Goal: Information Seeking & Learning: Get advice/opinions

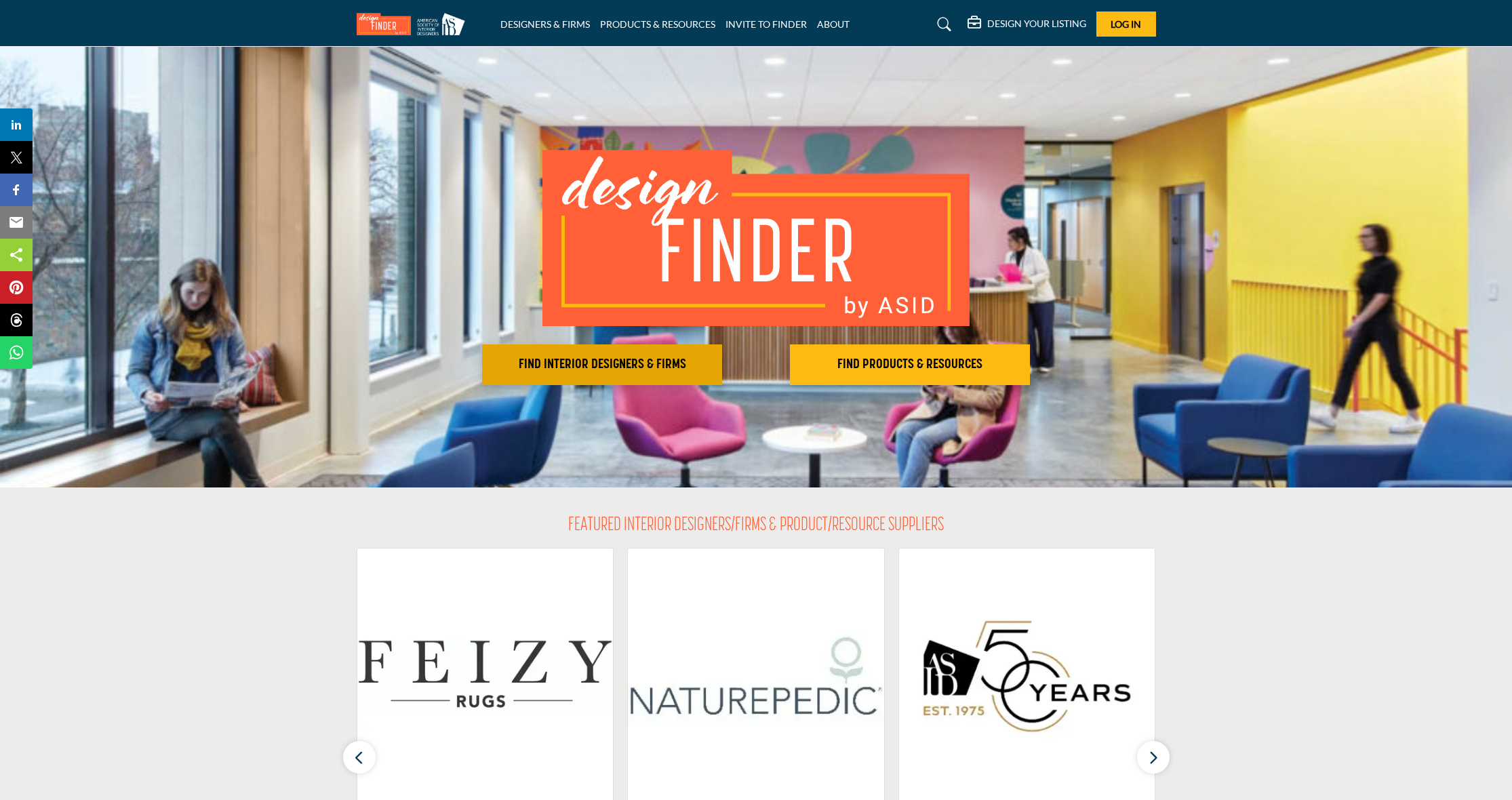
click at [578, 365] on h2 "FIND INTERIOR DESIGNERS & FIRMS" at bounding box center [601, 364] width 231 height 16
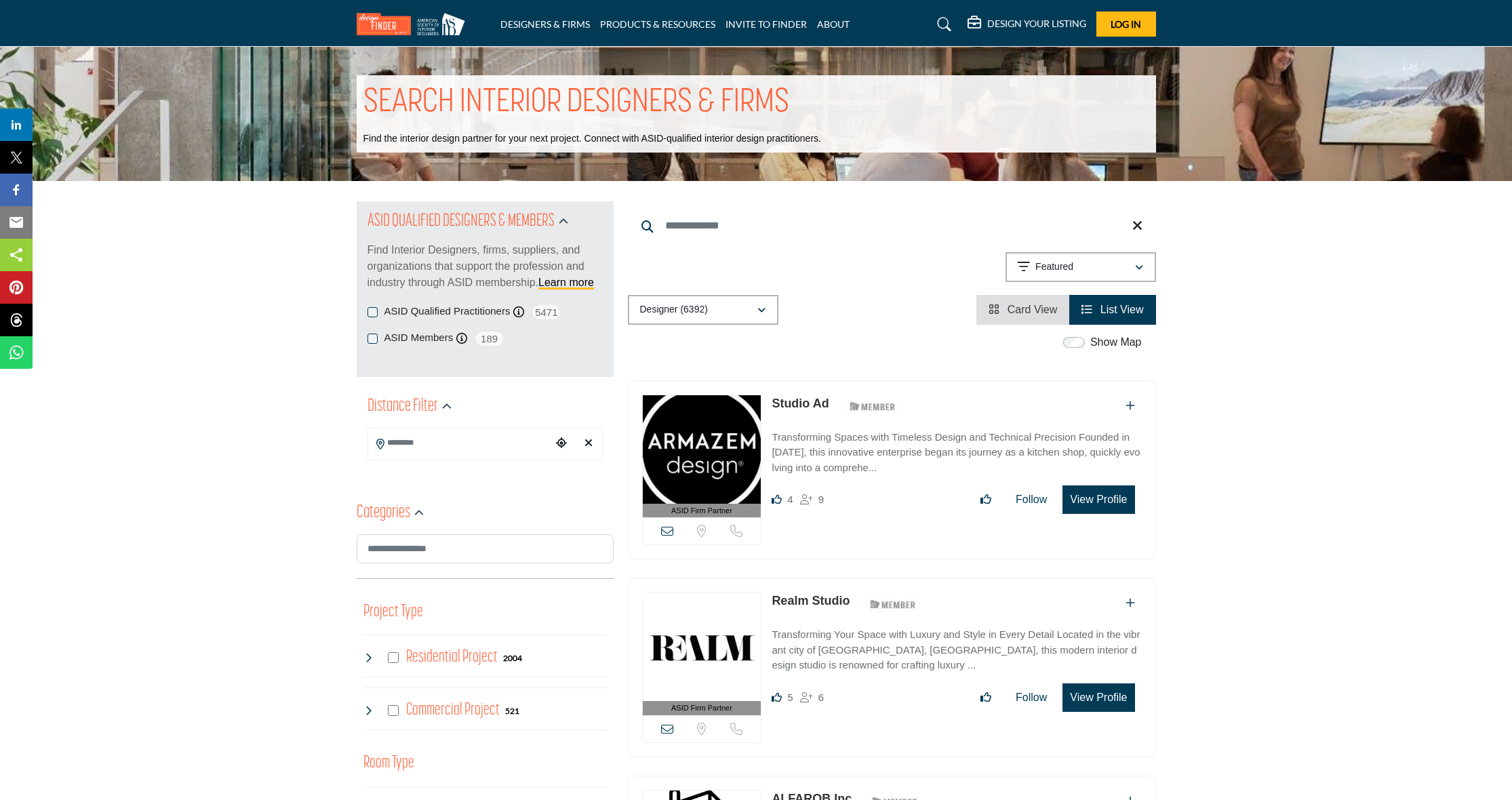
click at [486, 441] on input "Search Location" at bounding box center [459, 443] width 183 height 27
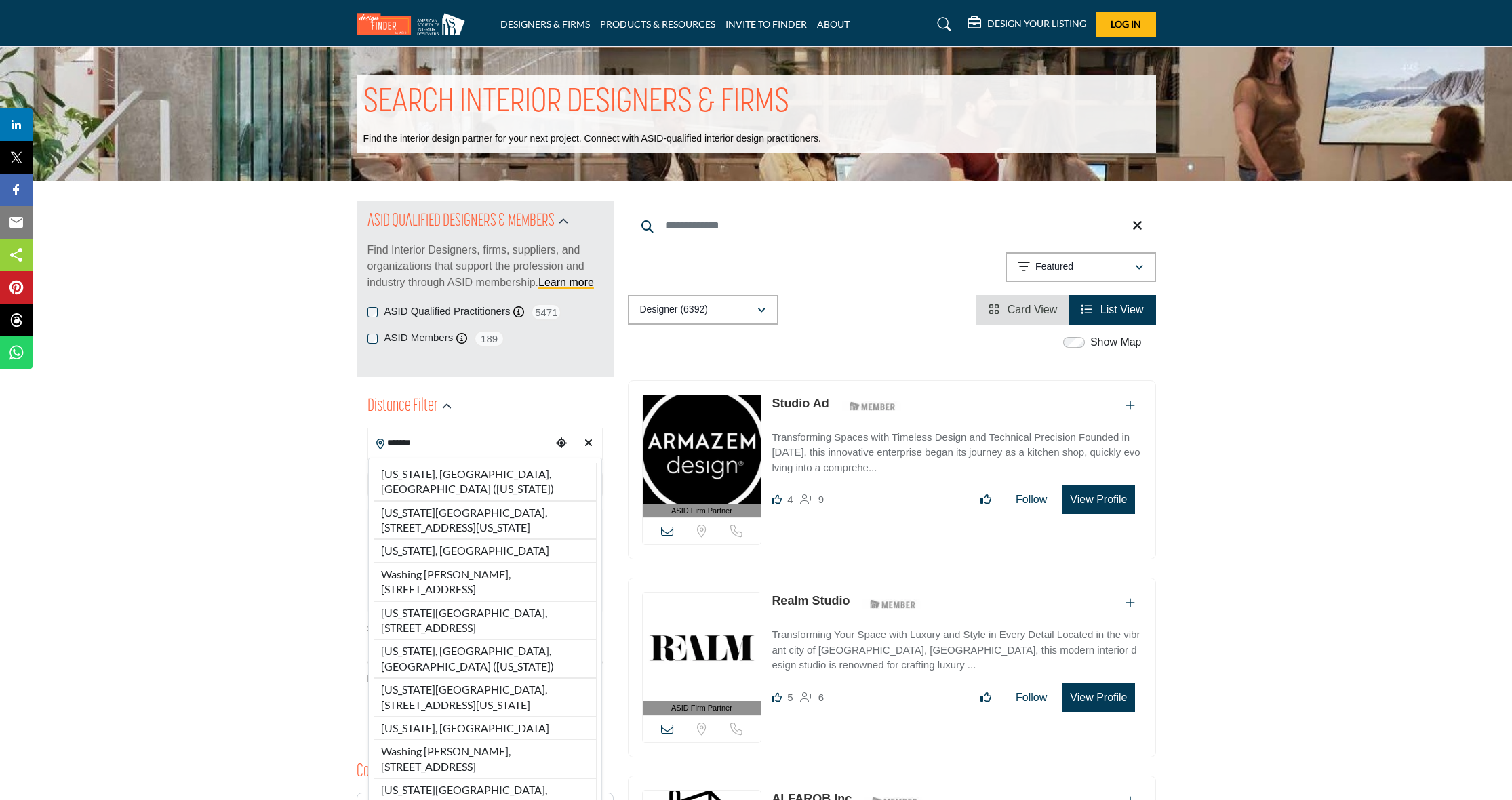
drag, startPoint x: 419, startPoint y: 468, endPoint x: 399, endPoint y: 473, distance: 20.6
click at [419, 468] on li "Washington, DC, USA (District of Columbia)" at bounding box center [485, 482] width 223 height 38
type input "**********"
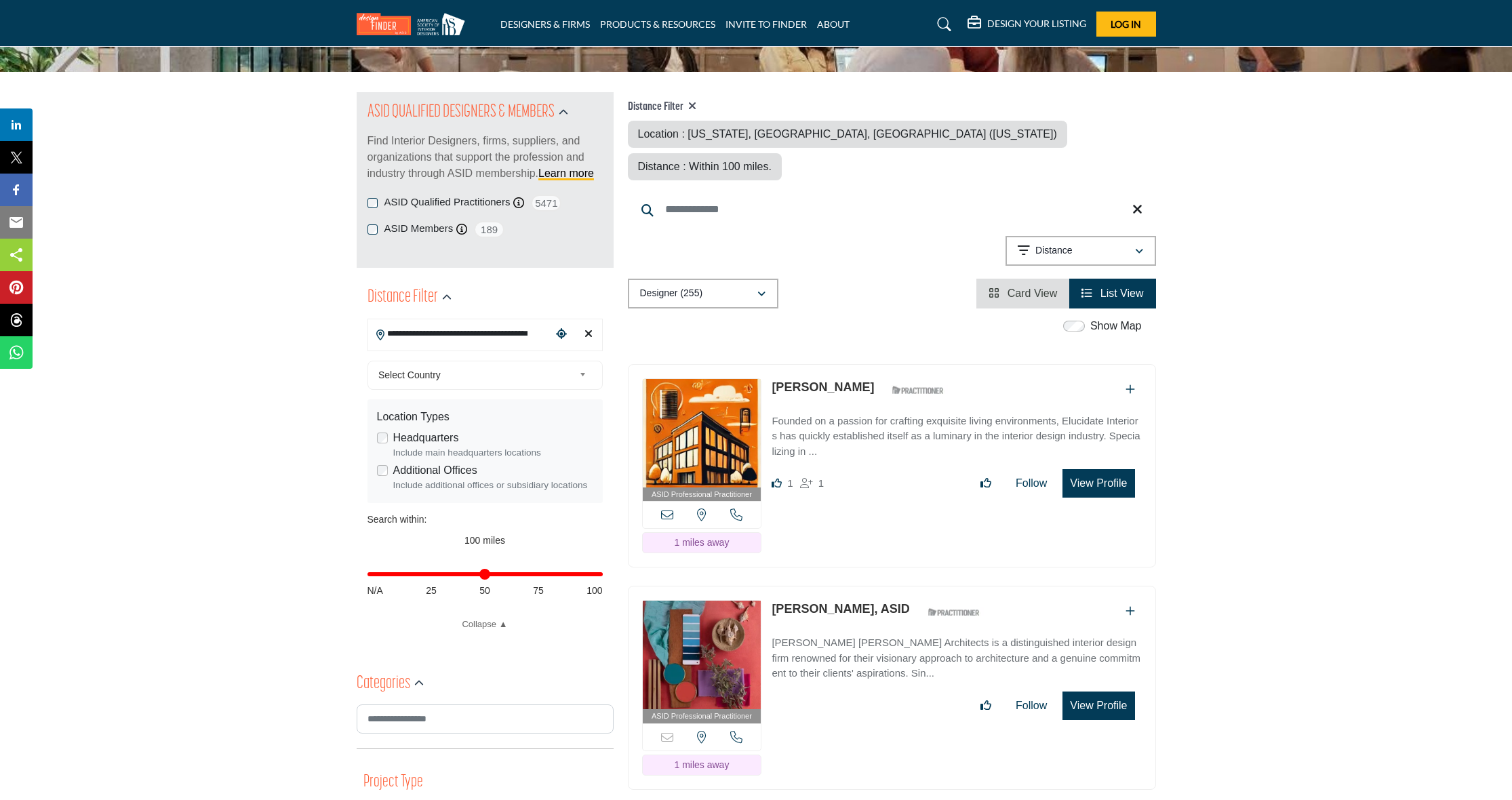
scroll to position [110, 0]
drag, startPoint x: 597, startPoint y: 589, endPoint x: 432, endPoint y: 584, distance: 165.1
click at [432, 575] on input "Distance in miles" at bounding box center [485, 573] width 235 height 3
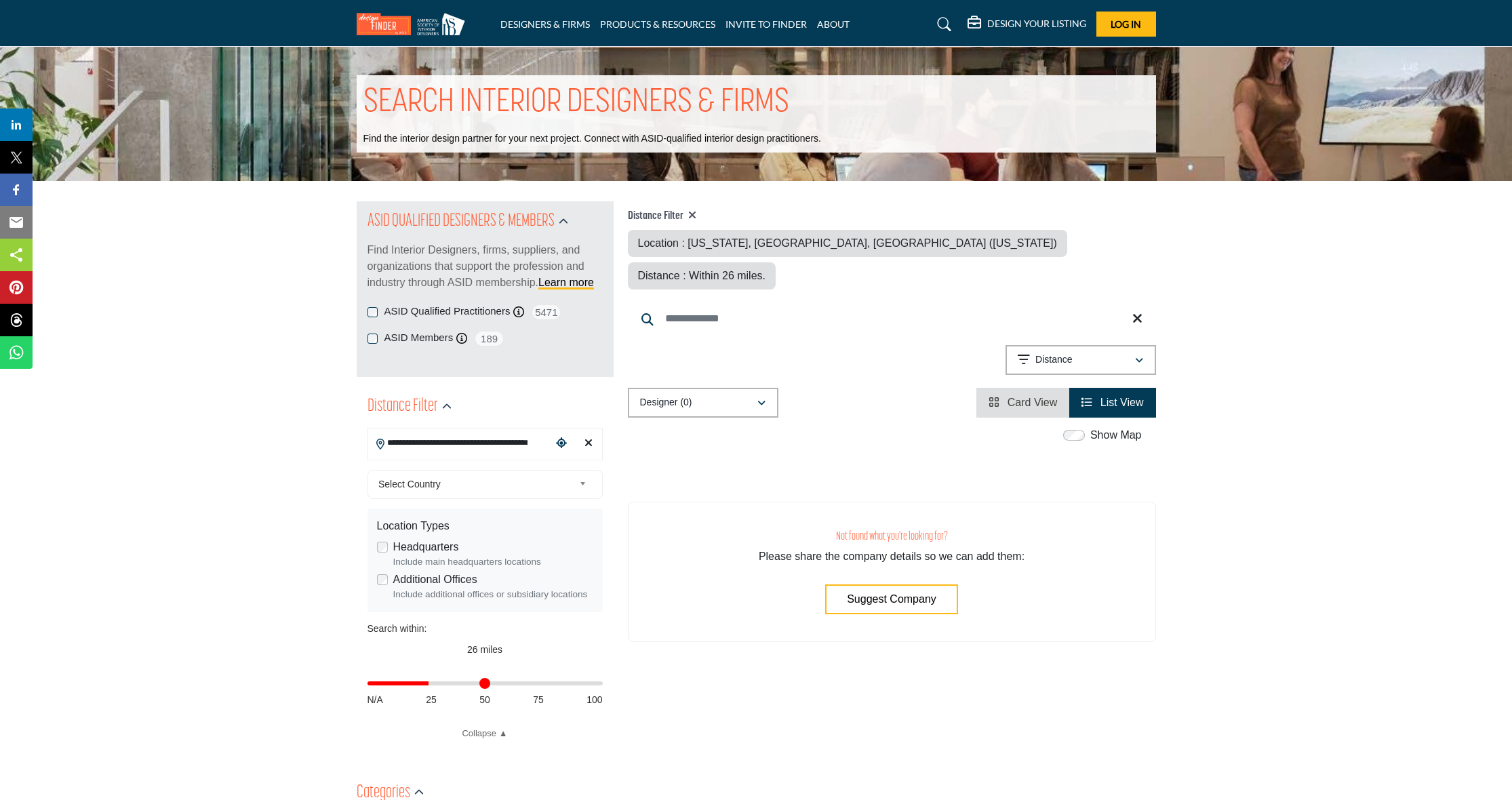
scroll to position [58, 0]
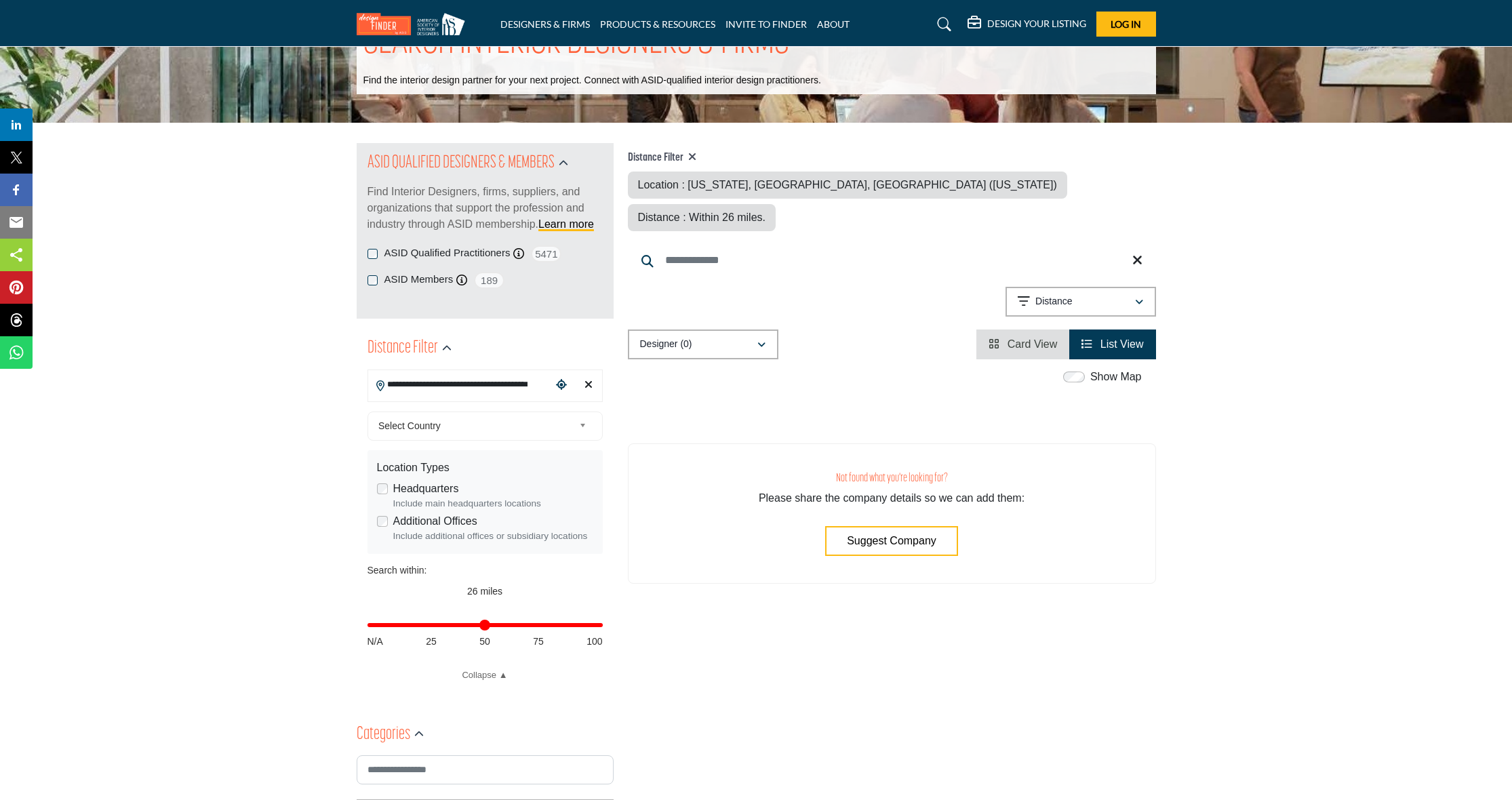
drag, startPoint x: 451, startPoint y: 639, endPoint x: 743, endPoint y: 660, distance: 292.8
type input "***"
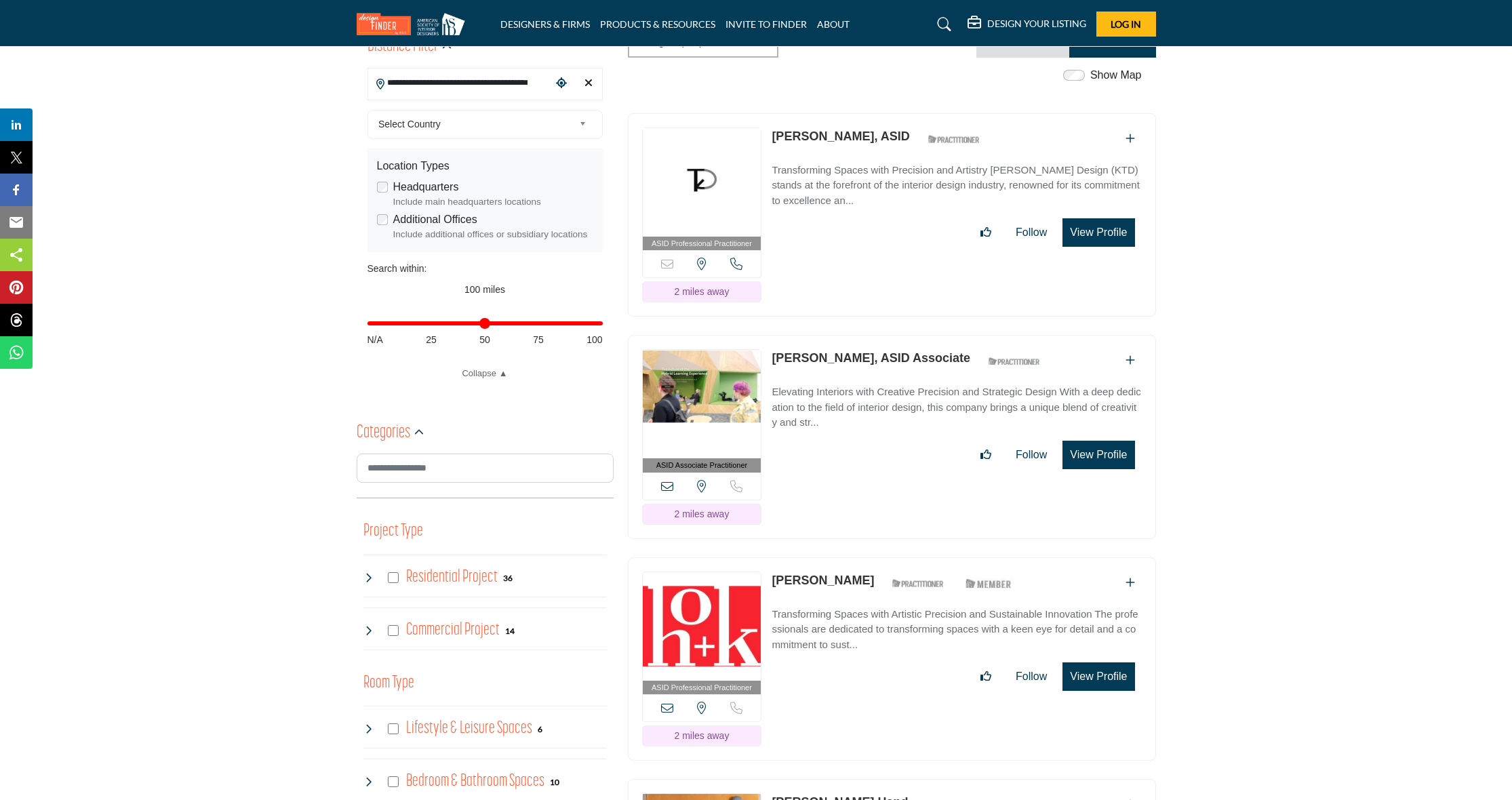
scroll to position [353, 0]
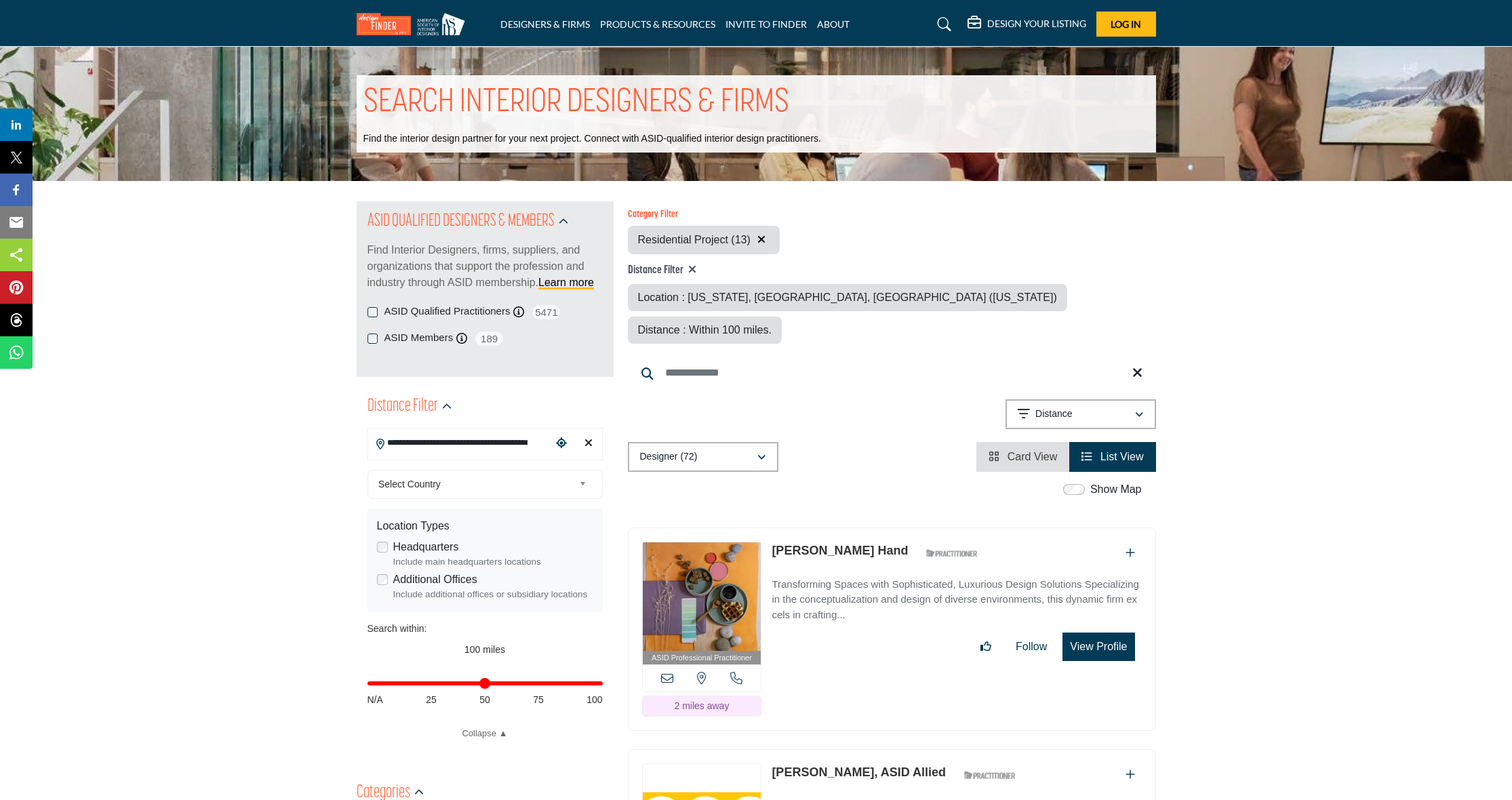
click at [800, 544] on link "Tynesia Hand" at bounding box center [839, 550] width 137 height 13
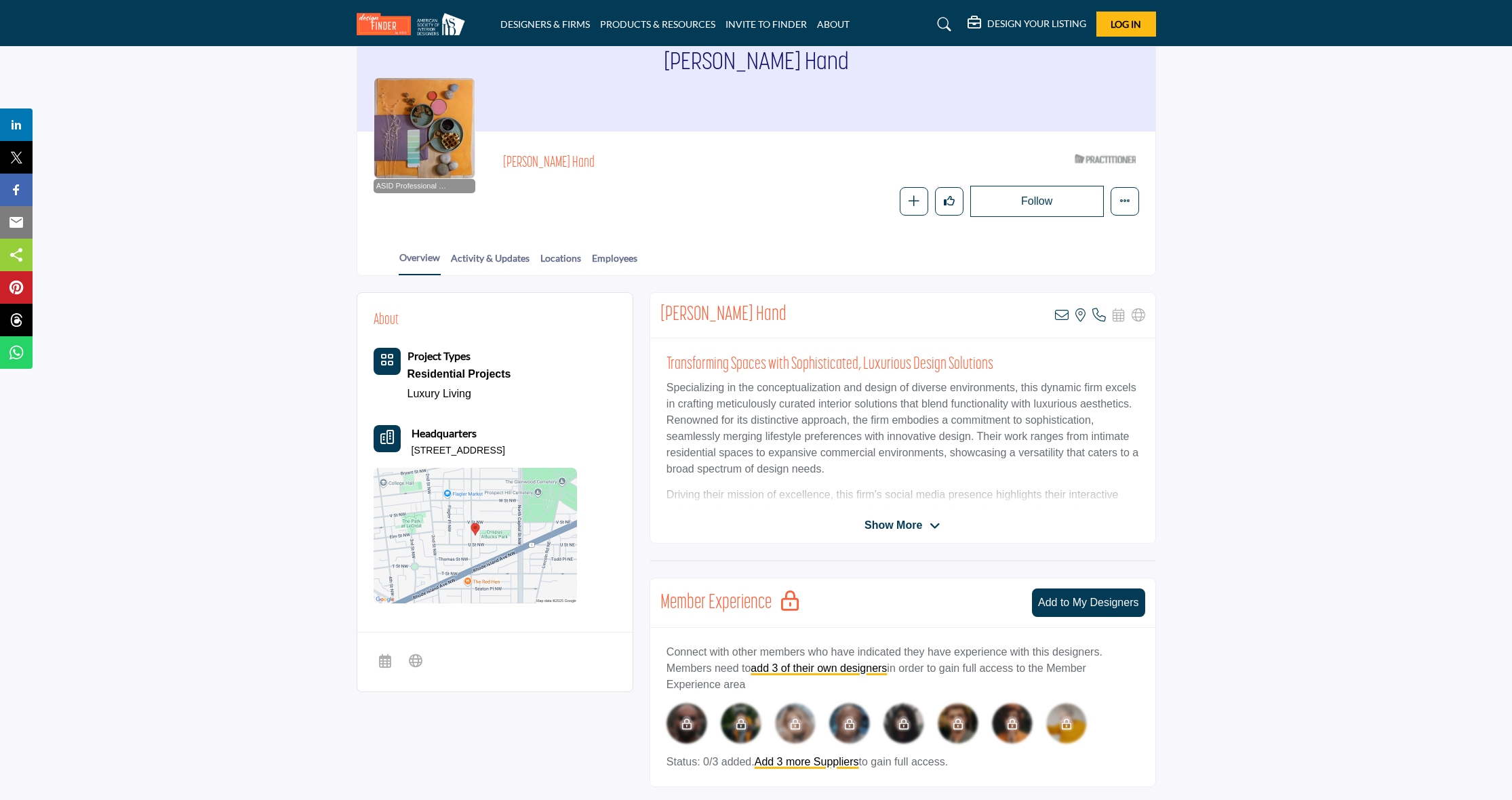
scroll to position [89, 0]
click at [904, 527] on span "Show More" at bounding box center [893, 526] width 58 height 16
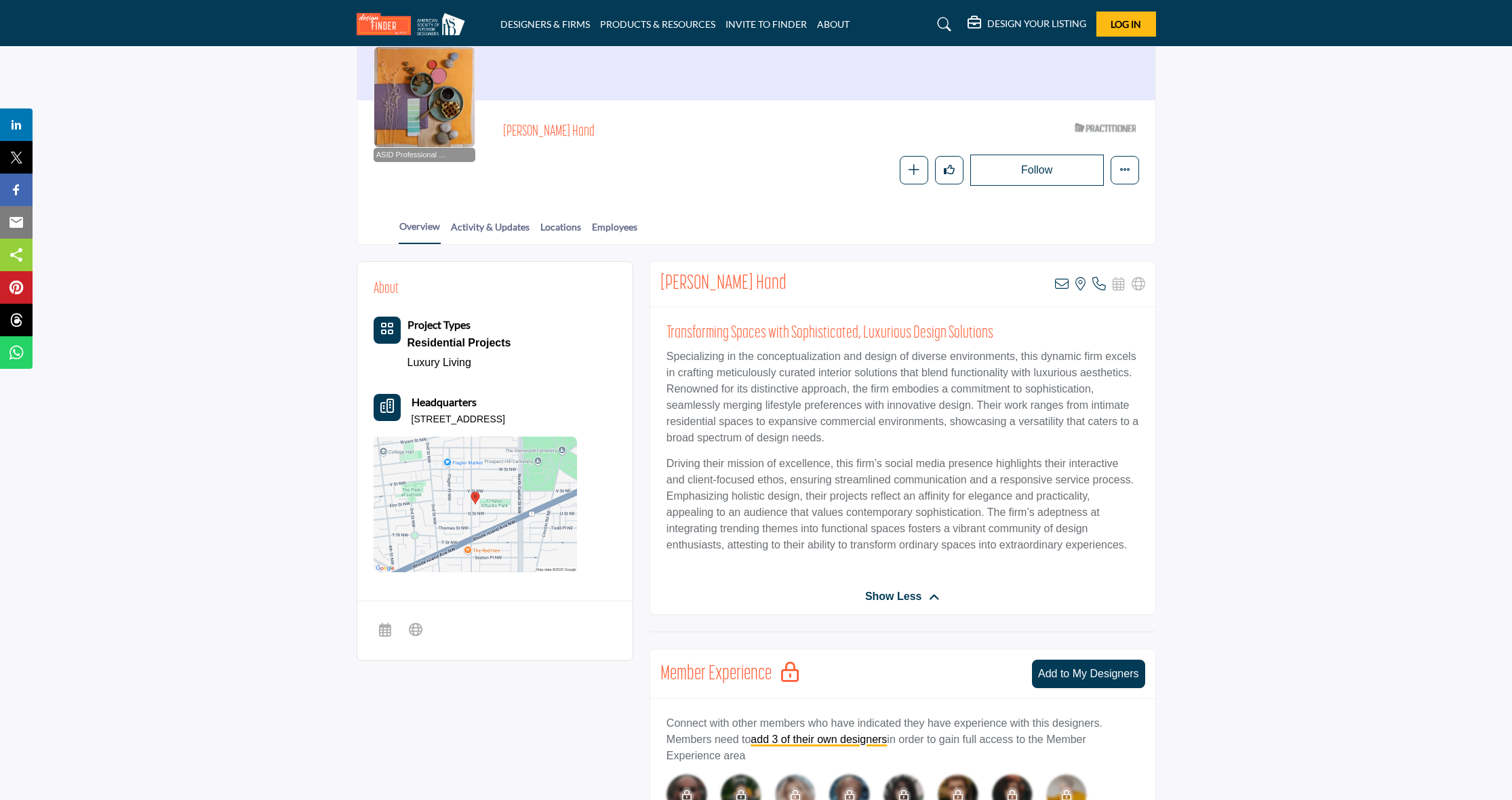
scroll to position [117, 0]
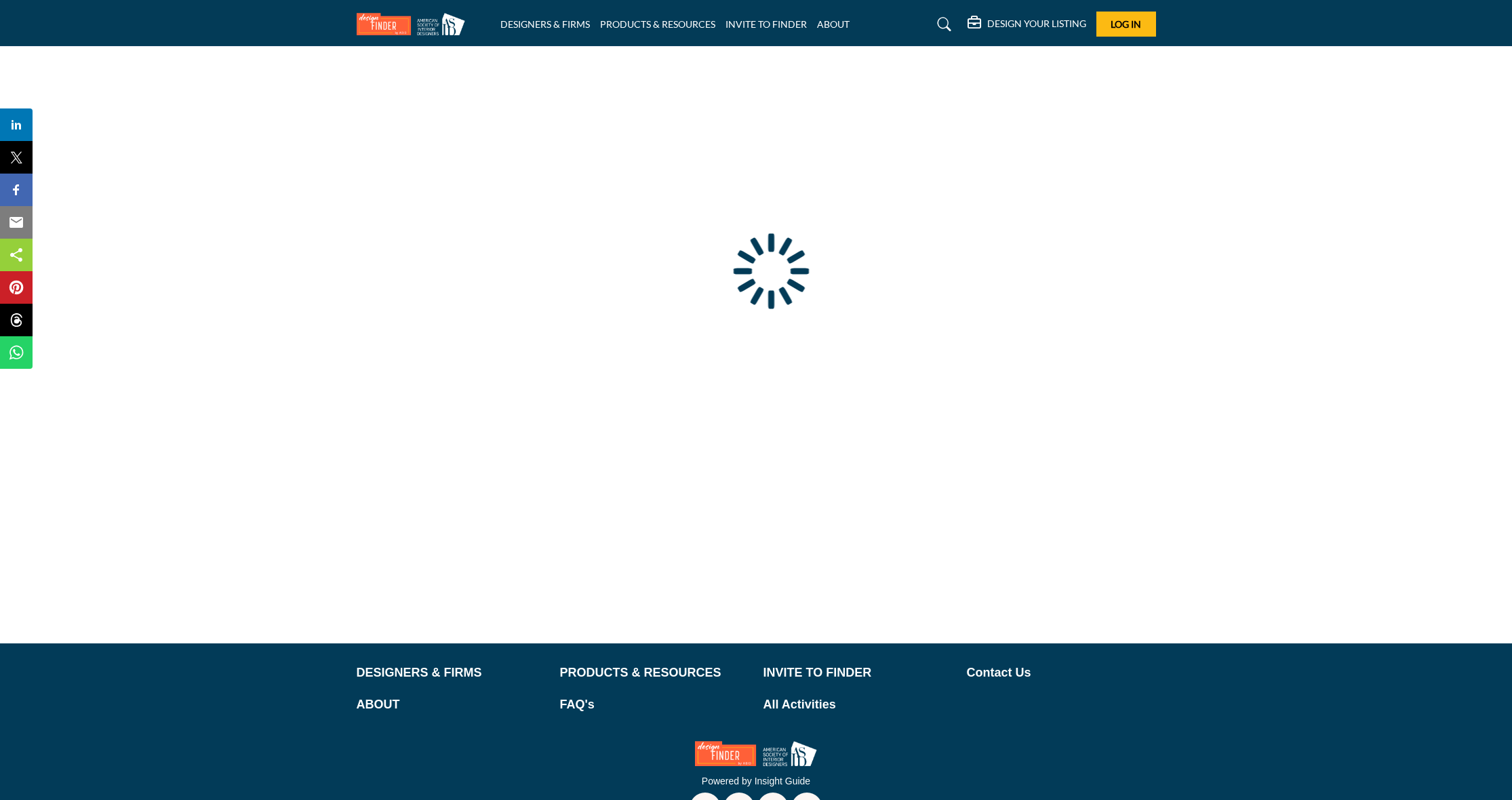
type input "**********"
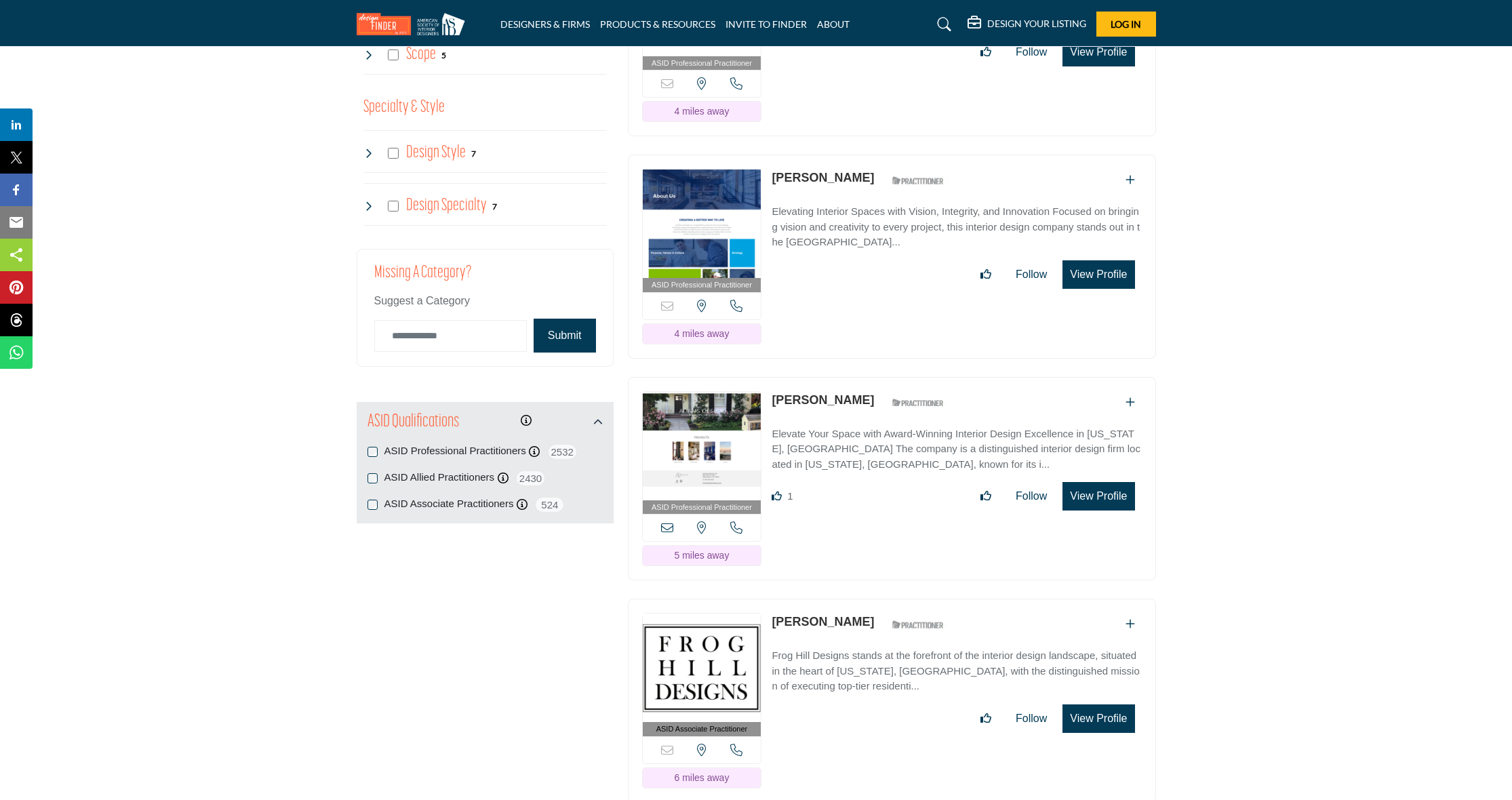
scroll to position [1452, 0]
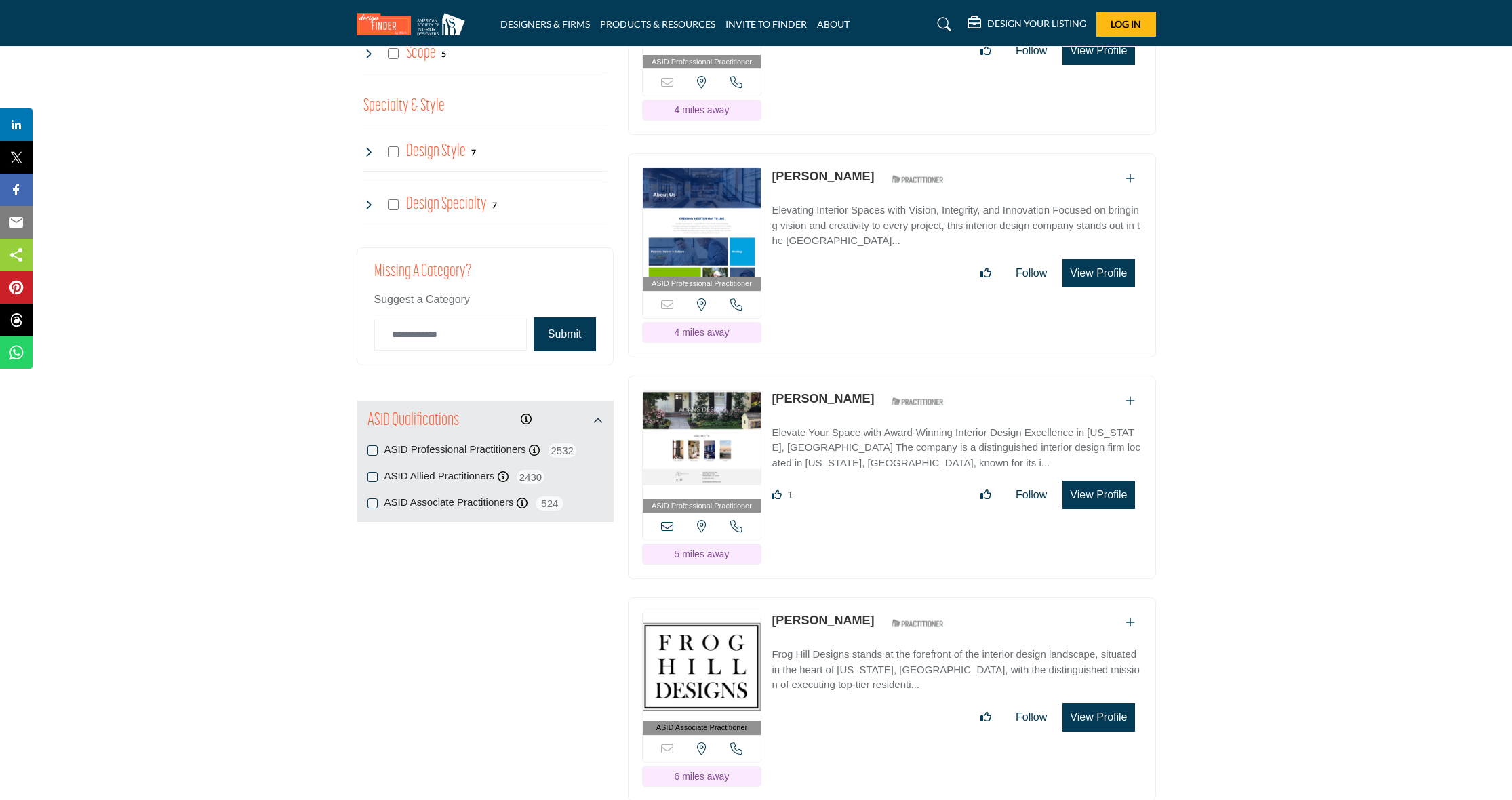
click at [817, 394] on link "[PERSON_NAME]" at bounding box center [822, 399] width 102 height 13
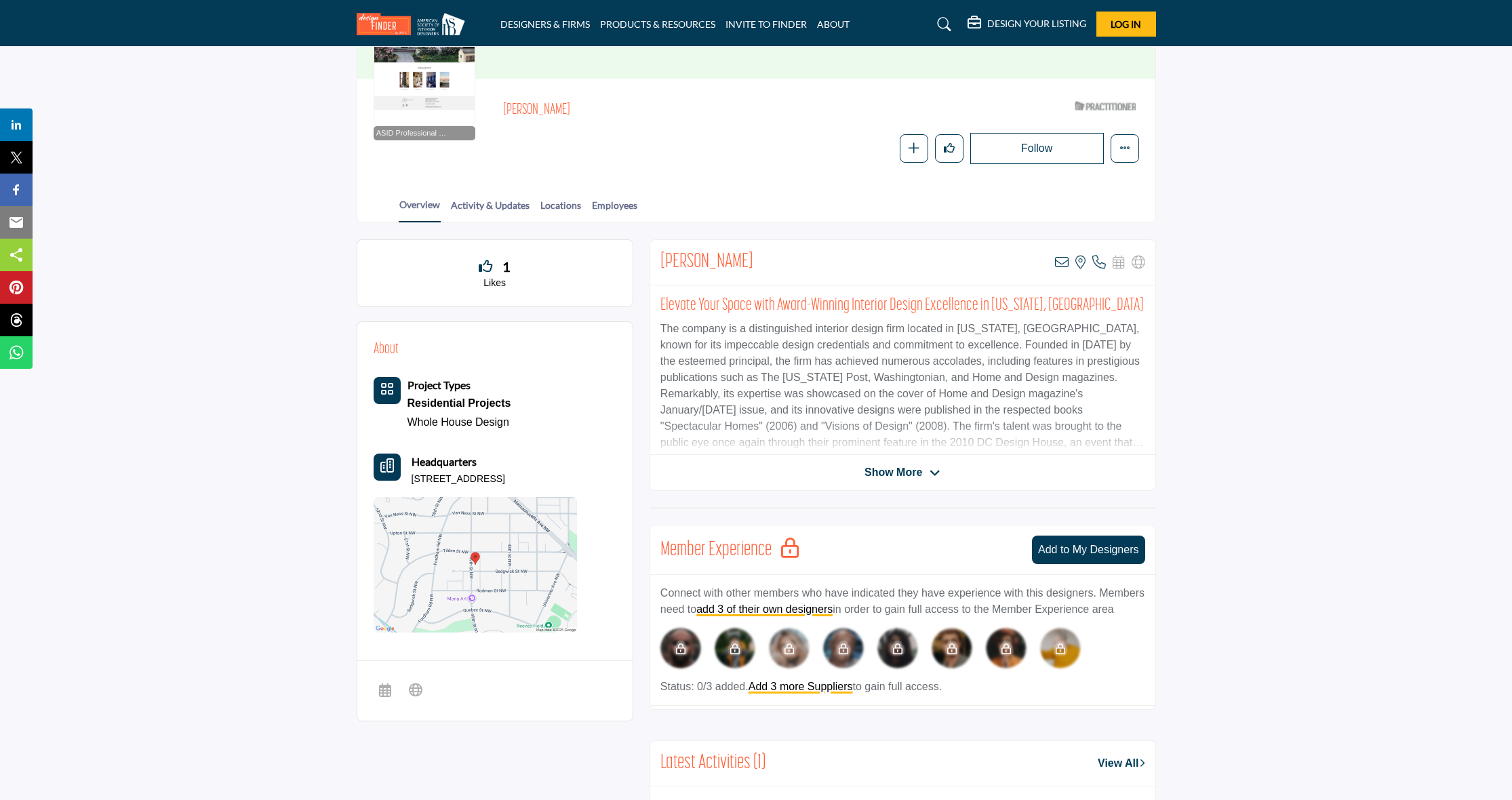
scroll to position [144, 0]
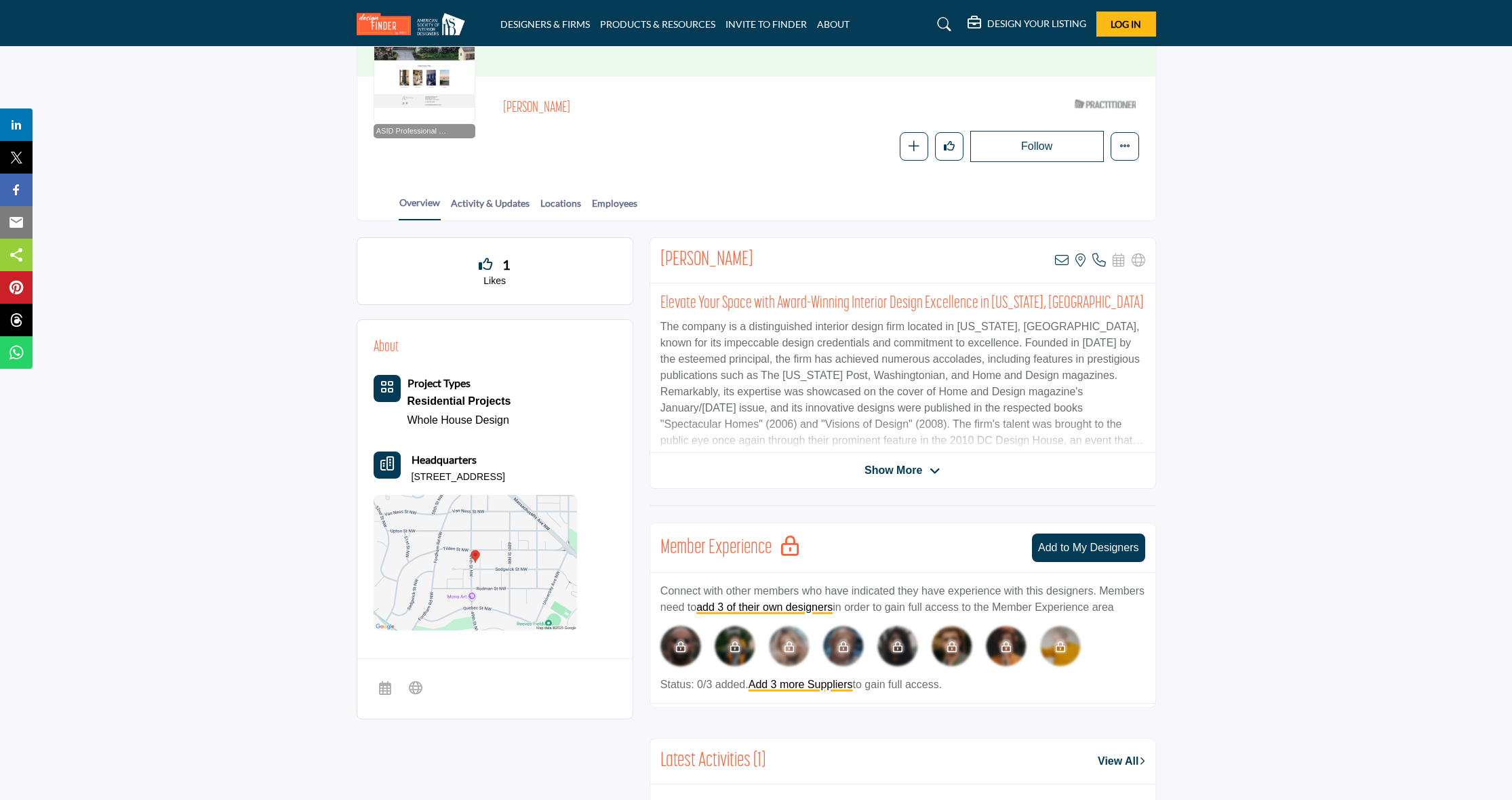
click at [926, 455] on div "Lisa Adams View email address of this listing View the location of this listing" at bounding box center [903, 363] width 507 height 251
click at [916, 462] on span "Show More" at bounding box center [893, 470] width 58 height 16
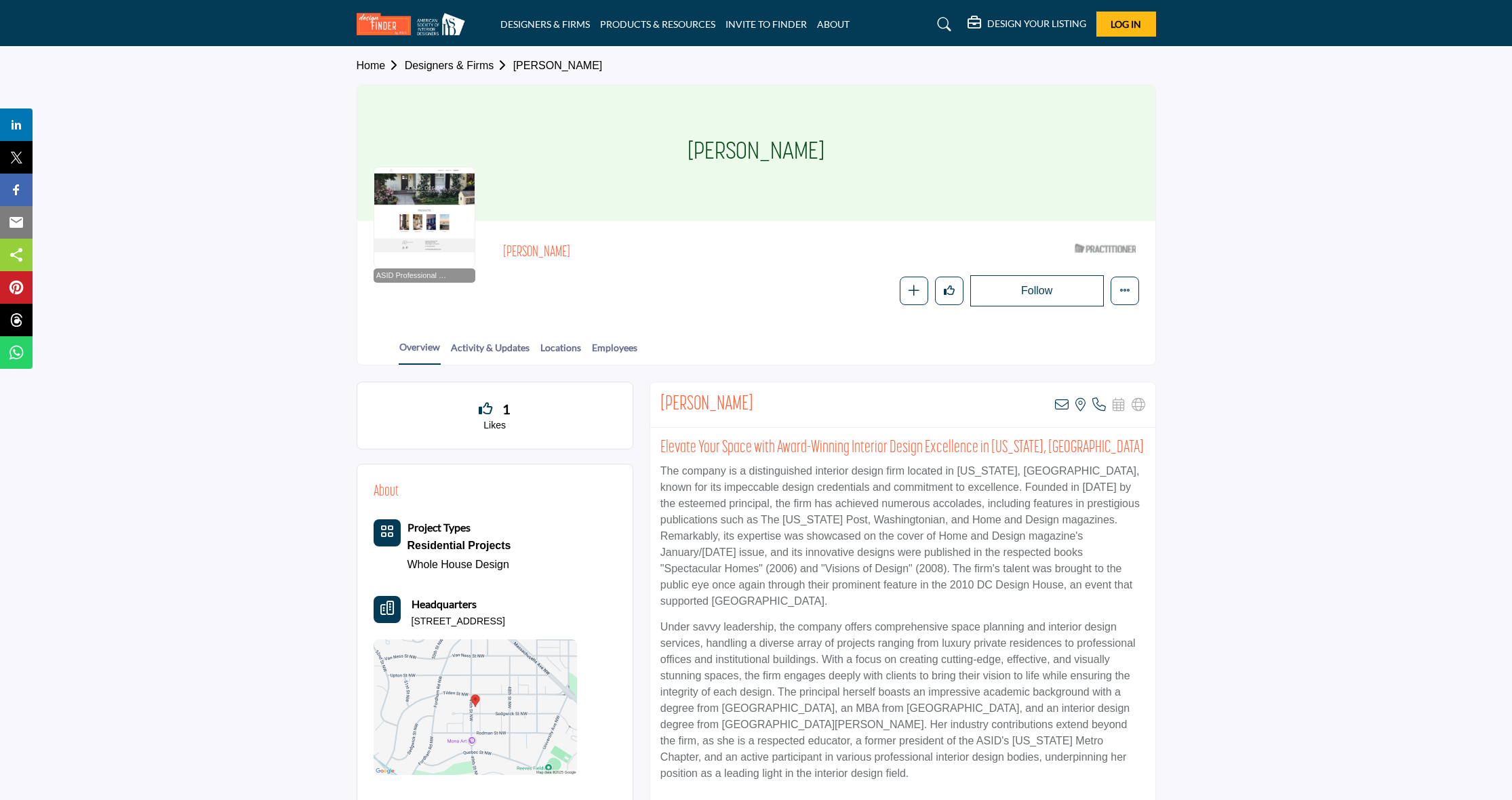
scroll to position [0, 0]
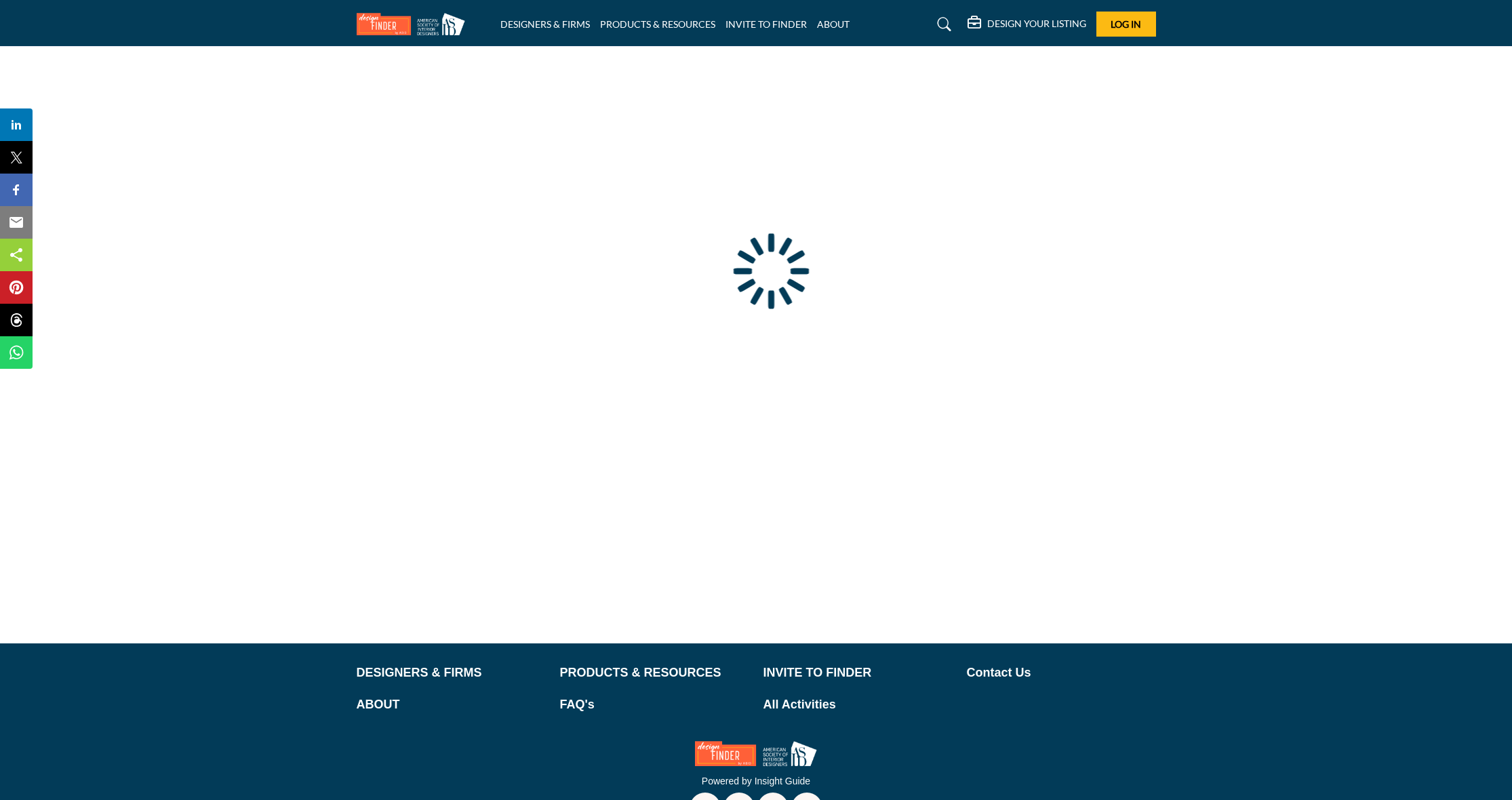
type input "**********"
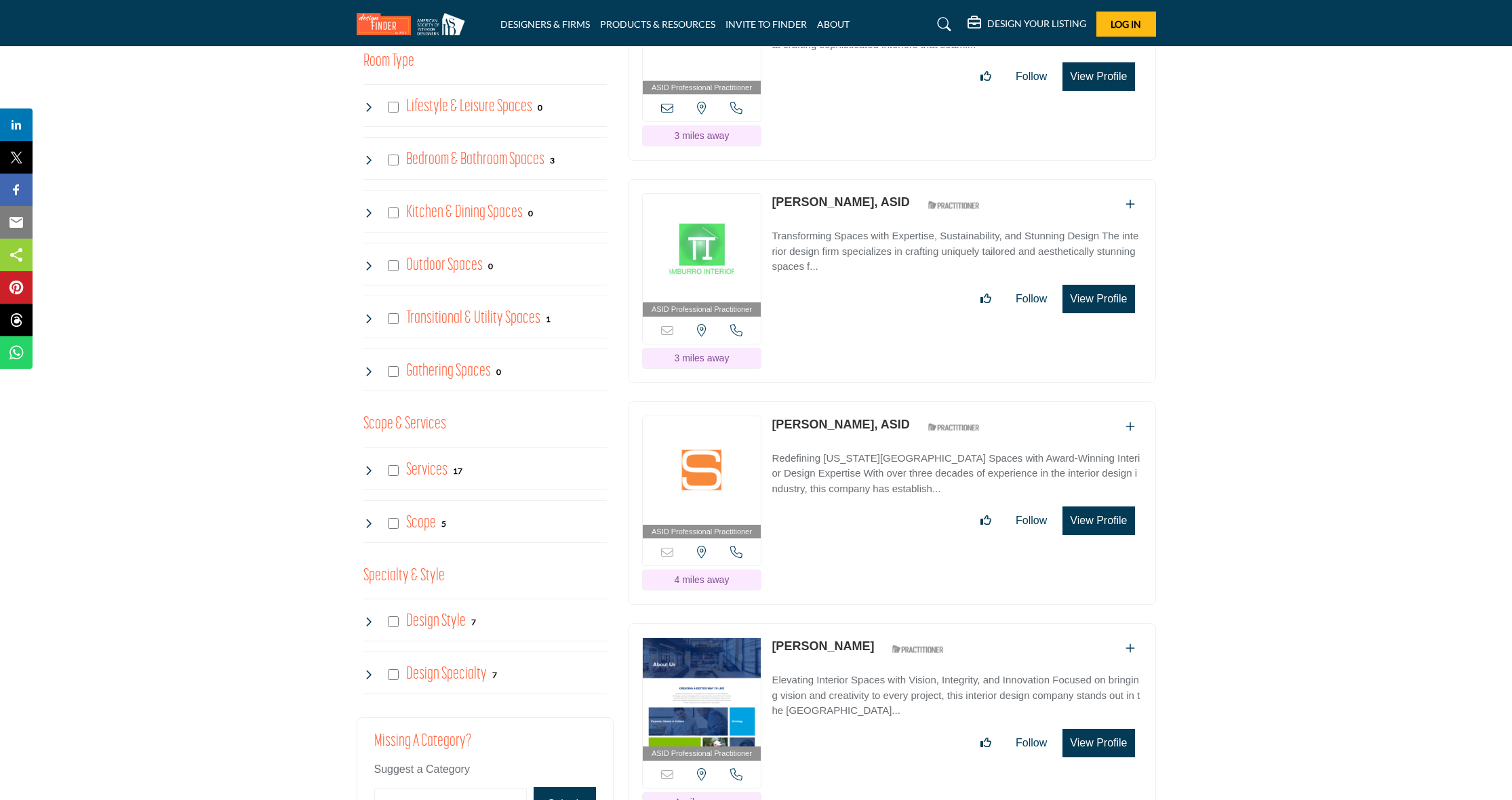
scroll to position [964, 0]
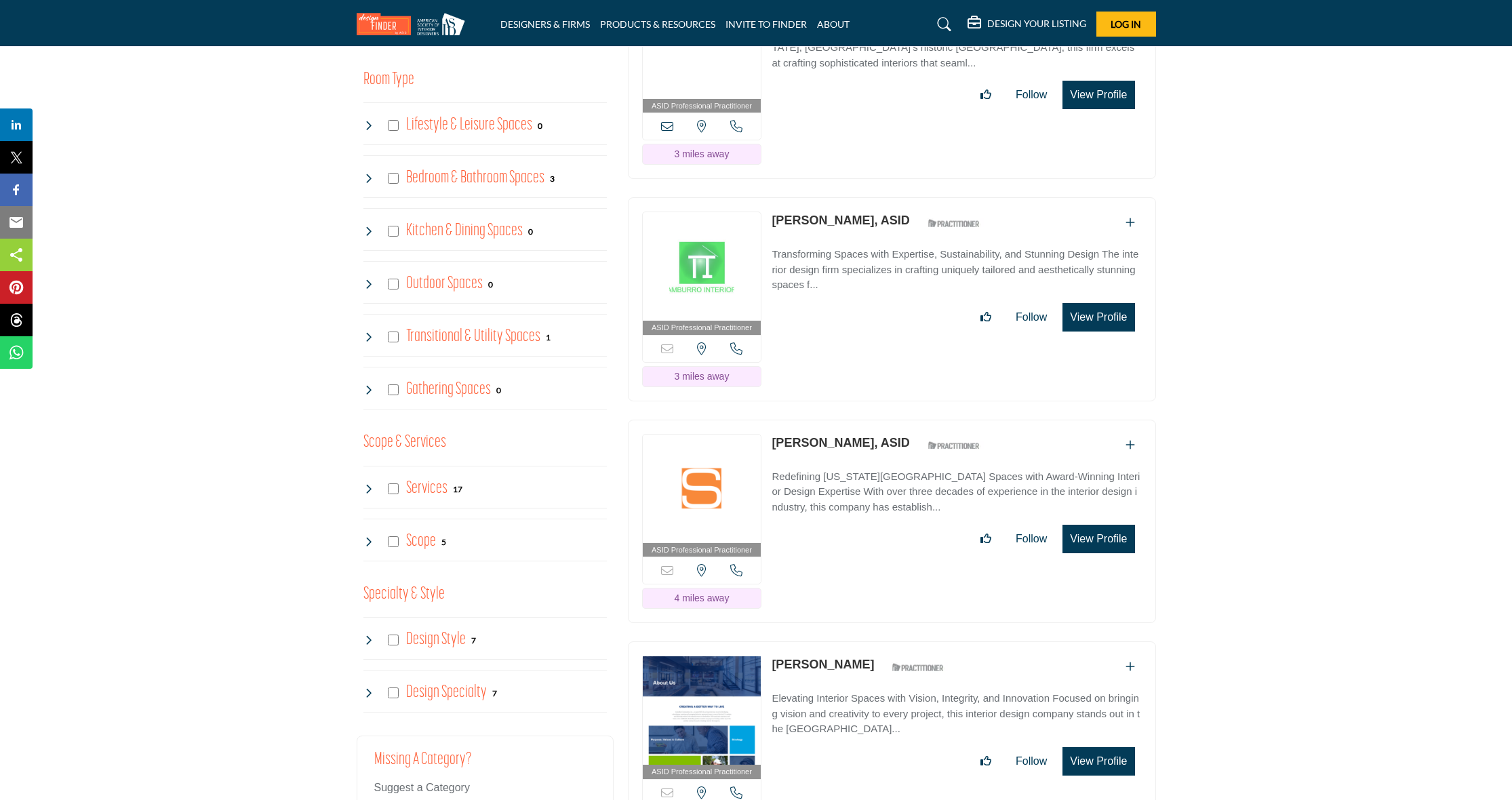
click at [853, 216] on link "[PERSON_NAME], ASID" at bounding box center [839, 220] width 138 height 13
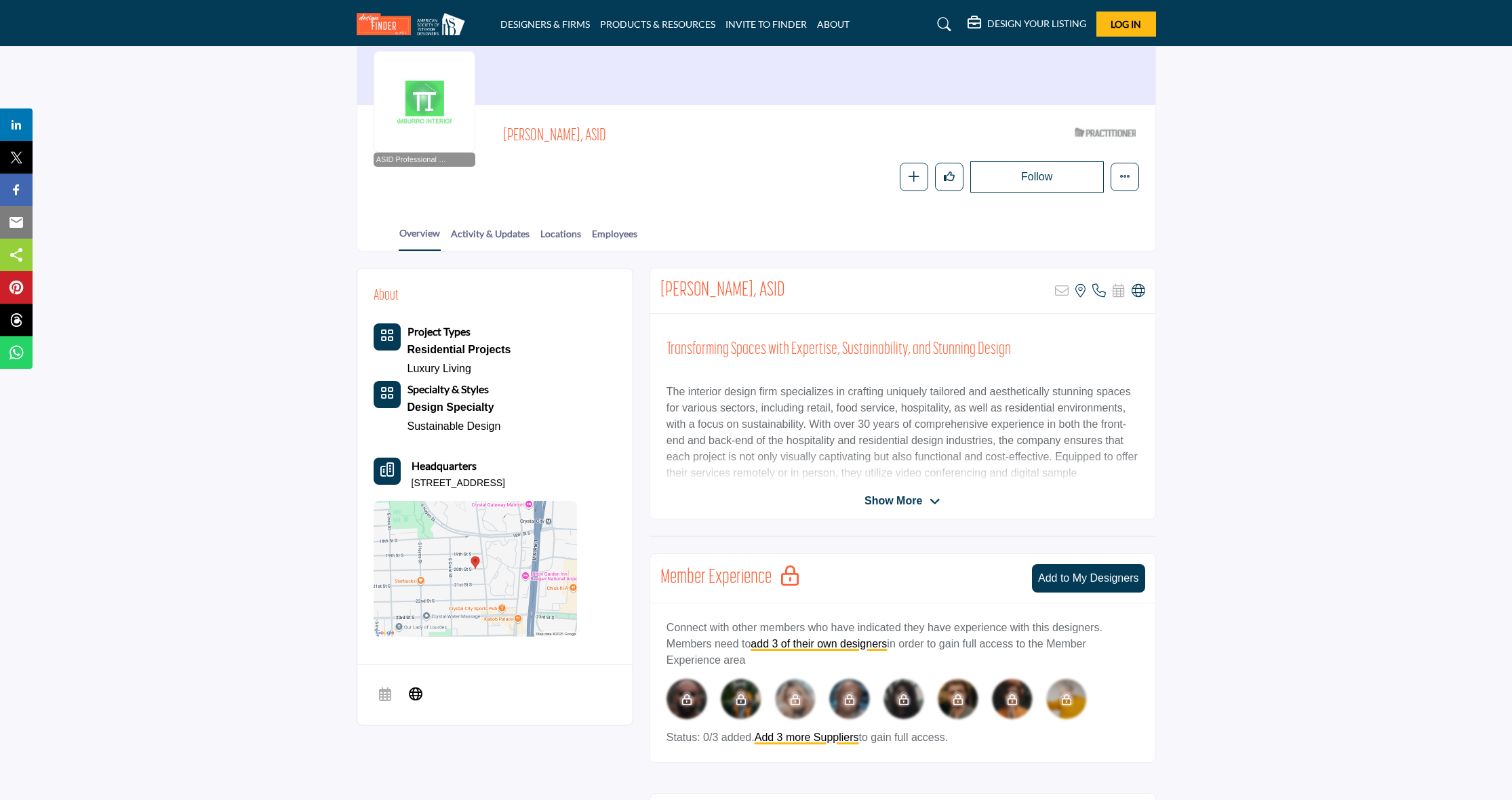
scroll to position [108, 0]
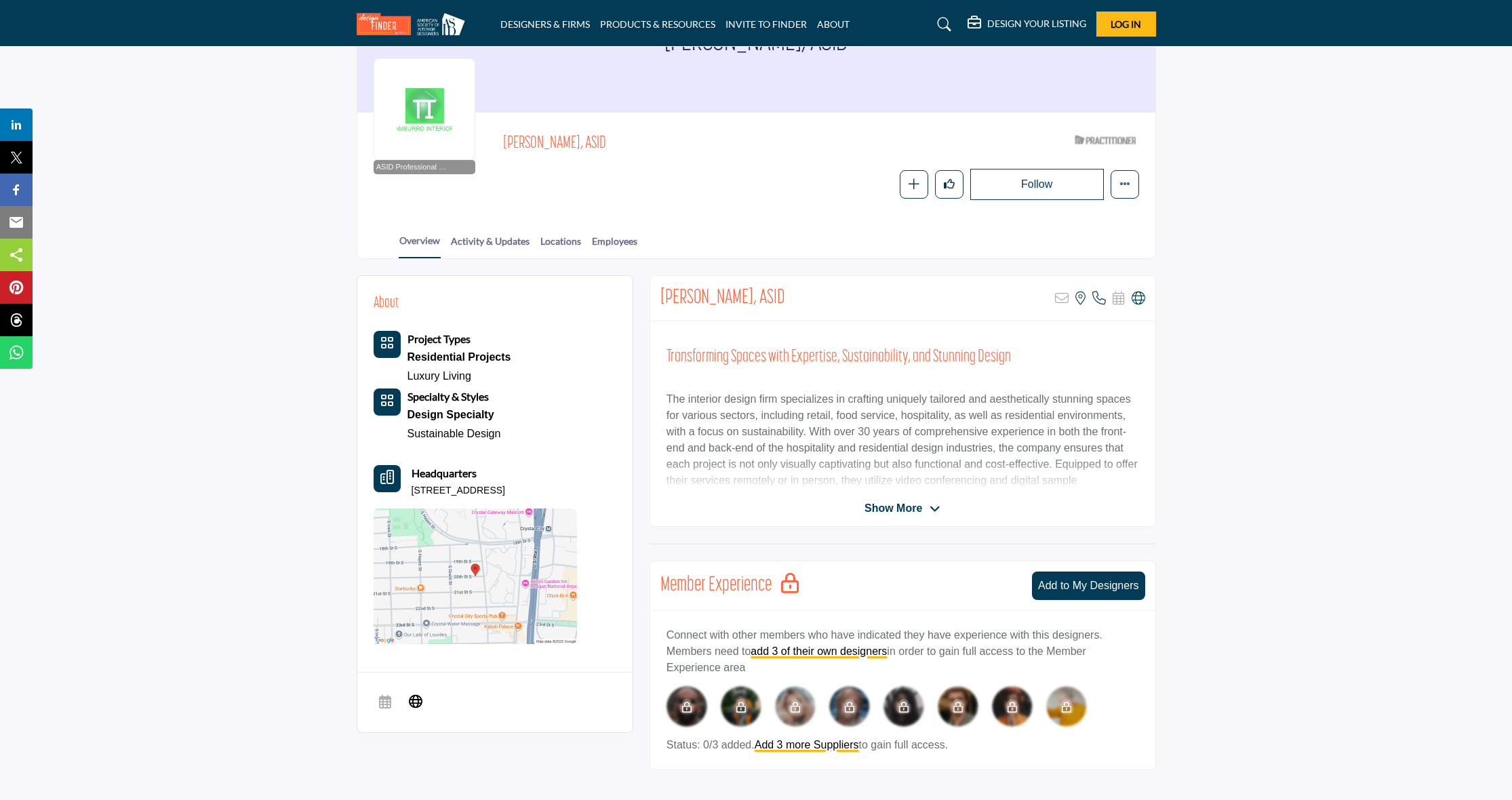
click at [522, 549] on img at bounding box center [475, 576] width 203 height 136
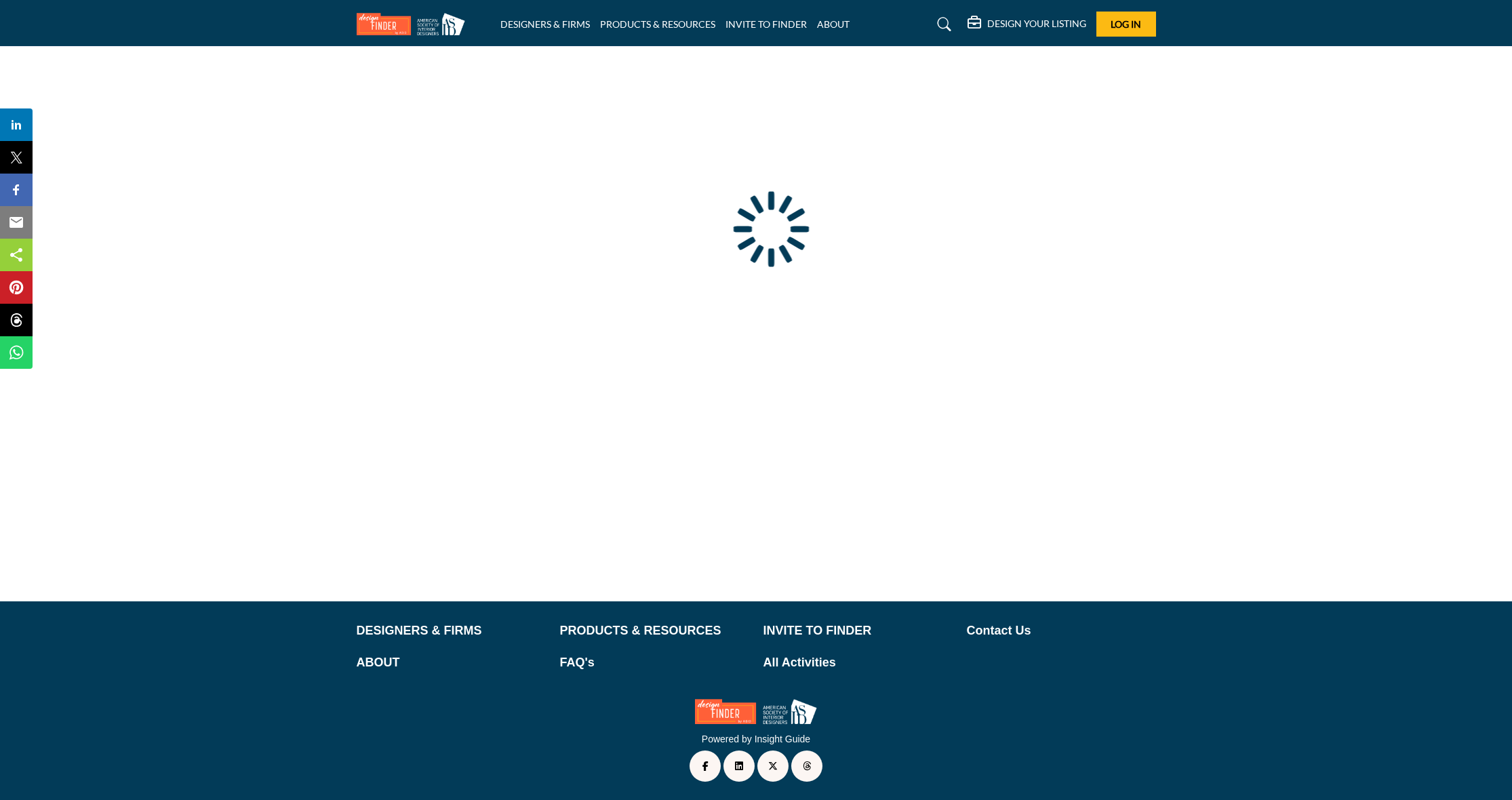
type input "**********"
